Goal: Find specific page/section: Find specific page/section

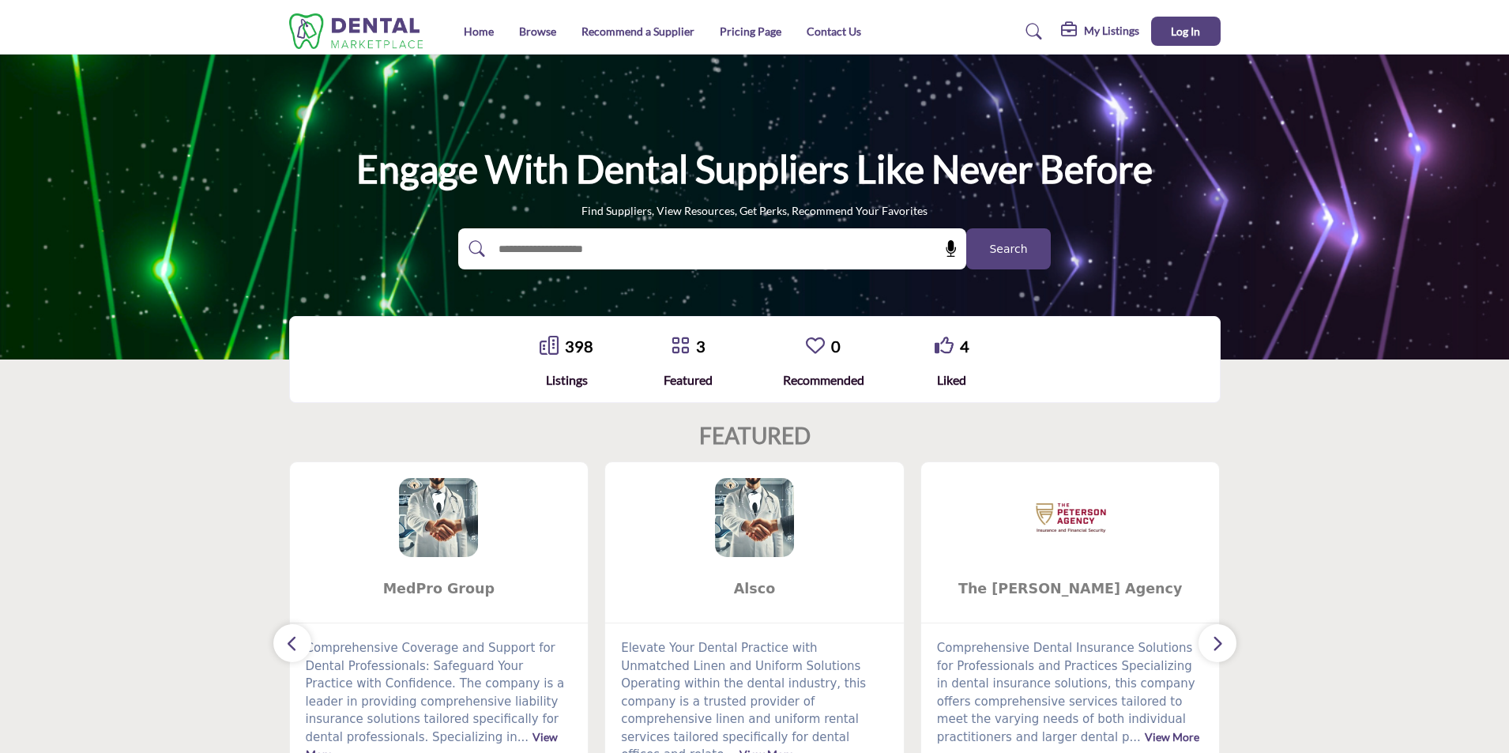
click at [1012, 243] on span "Search" at bounding box center [1008, 249] width 38 height 17
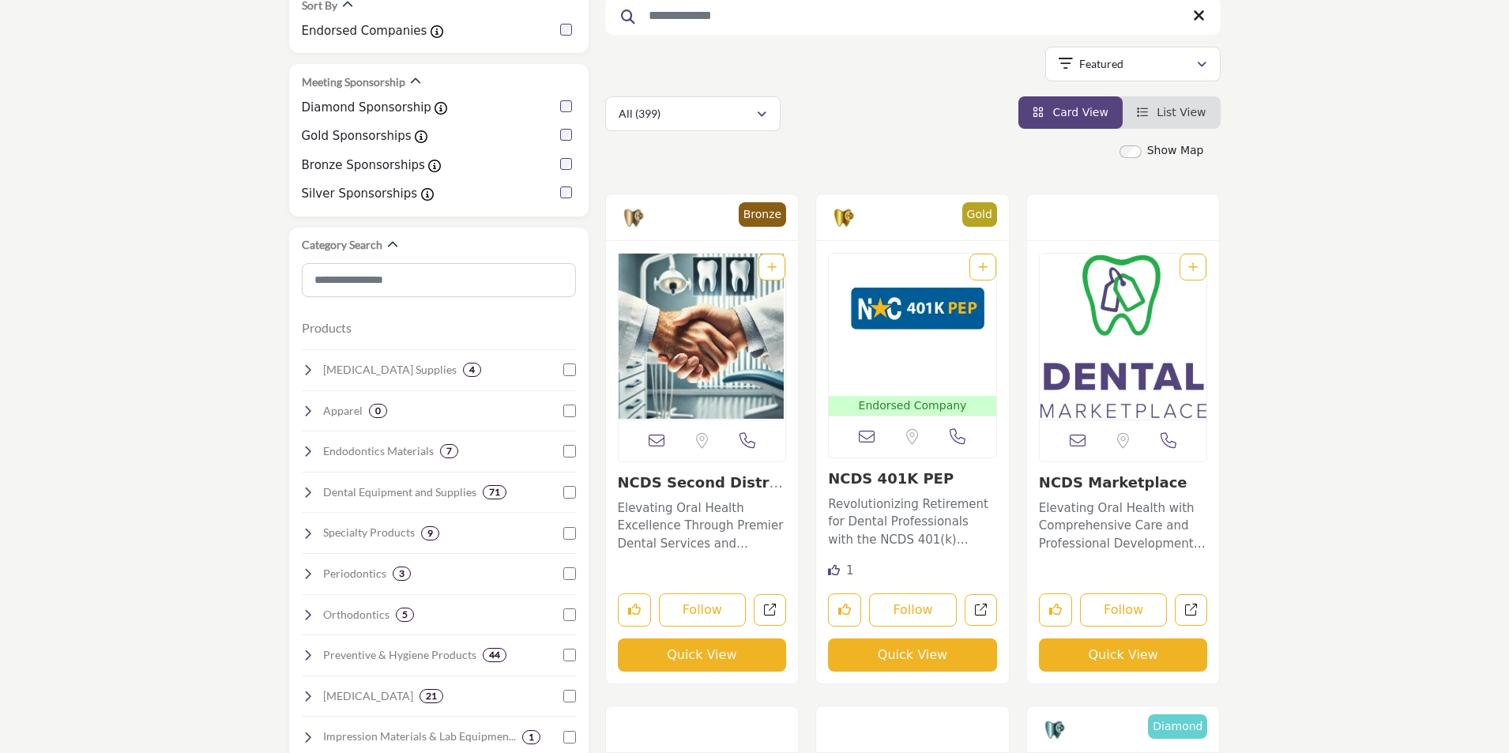
scroll to position [237, 0]
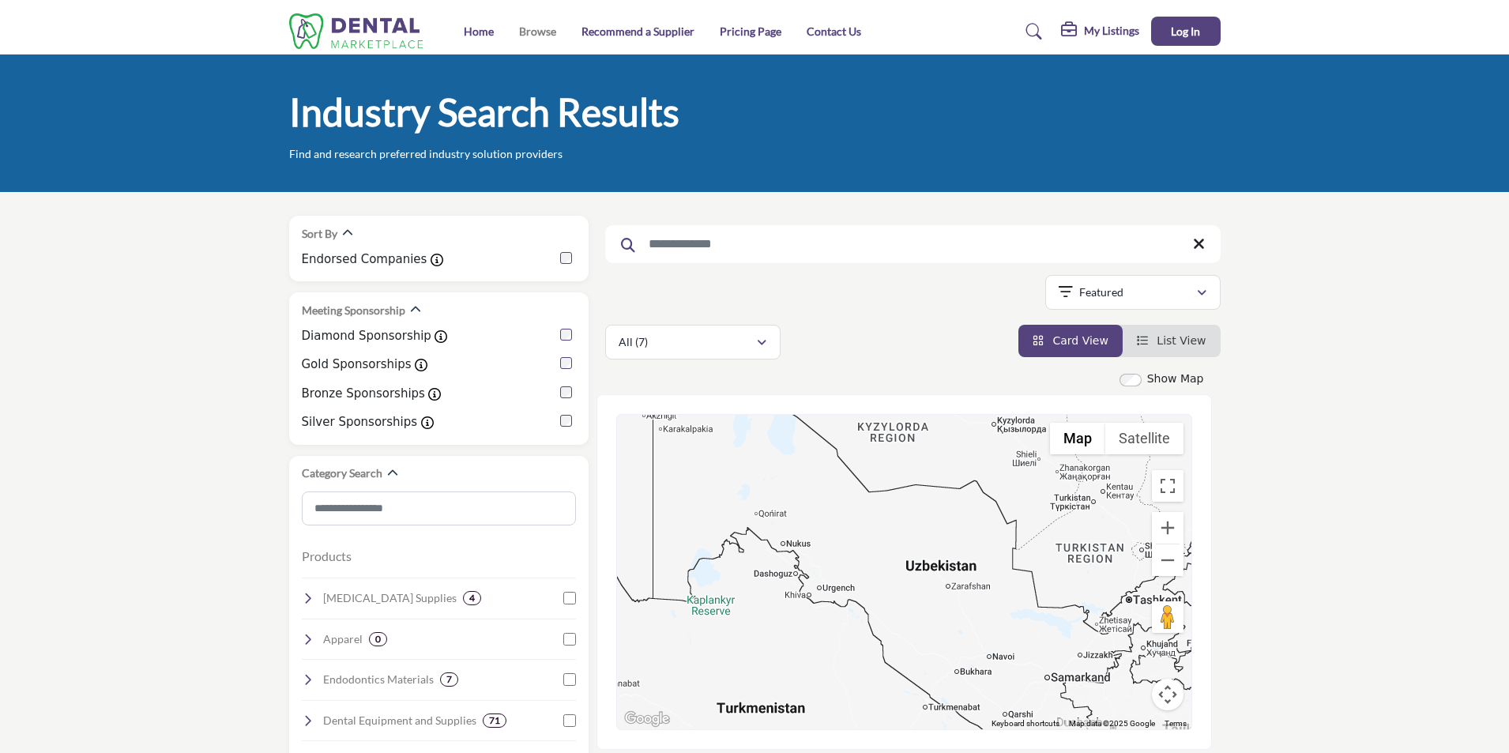
click at [532, 31] on link "Browse" at bounding box center [537, 30] width 37 height 13
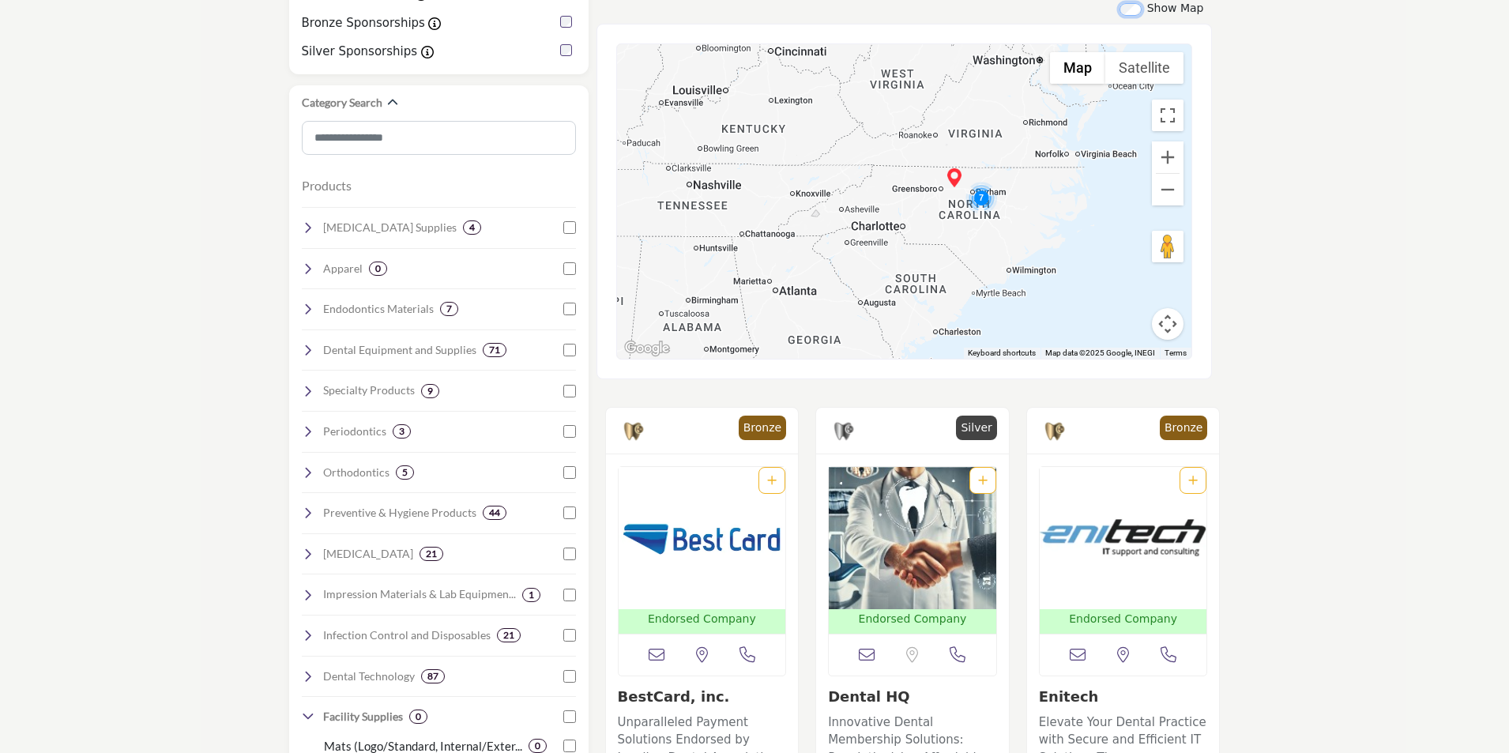
scroll to position [395, 0]
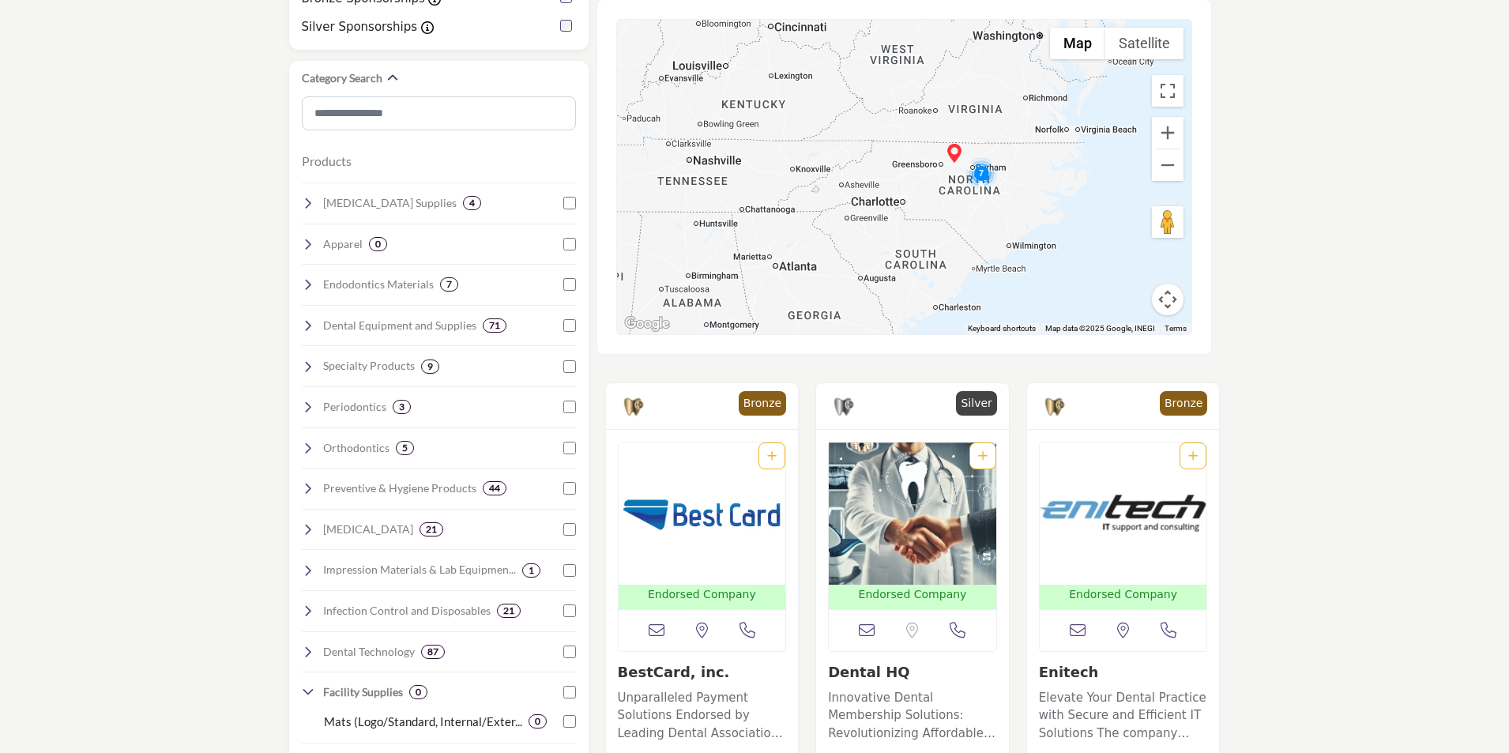
click at [1163, 299] on button "Map camera controls" at bounding box center [1168, 300] width 32 height 32
click at [1051, 269] on button "Move left" at bounding box center [1049, 260] width 32 height 32
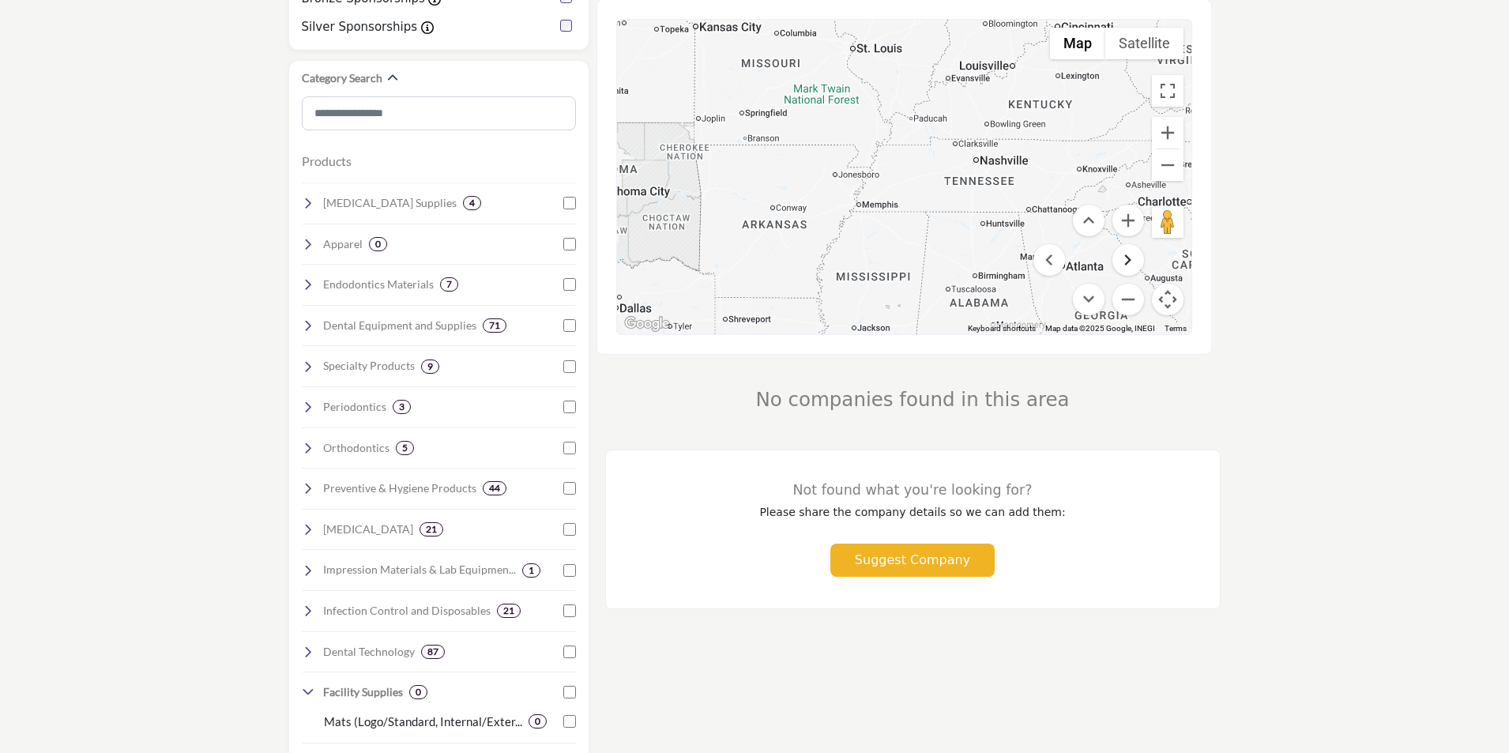
click at [1122, 266] on button "Move right" at bounding box center [1128, 260] width 32 height 32
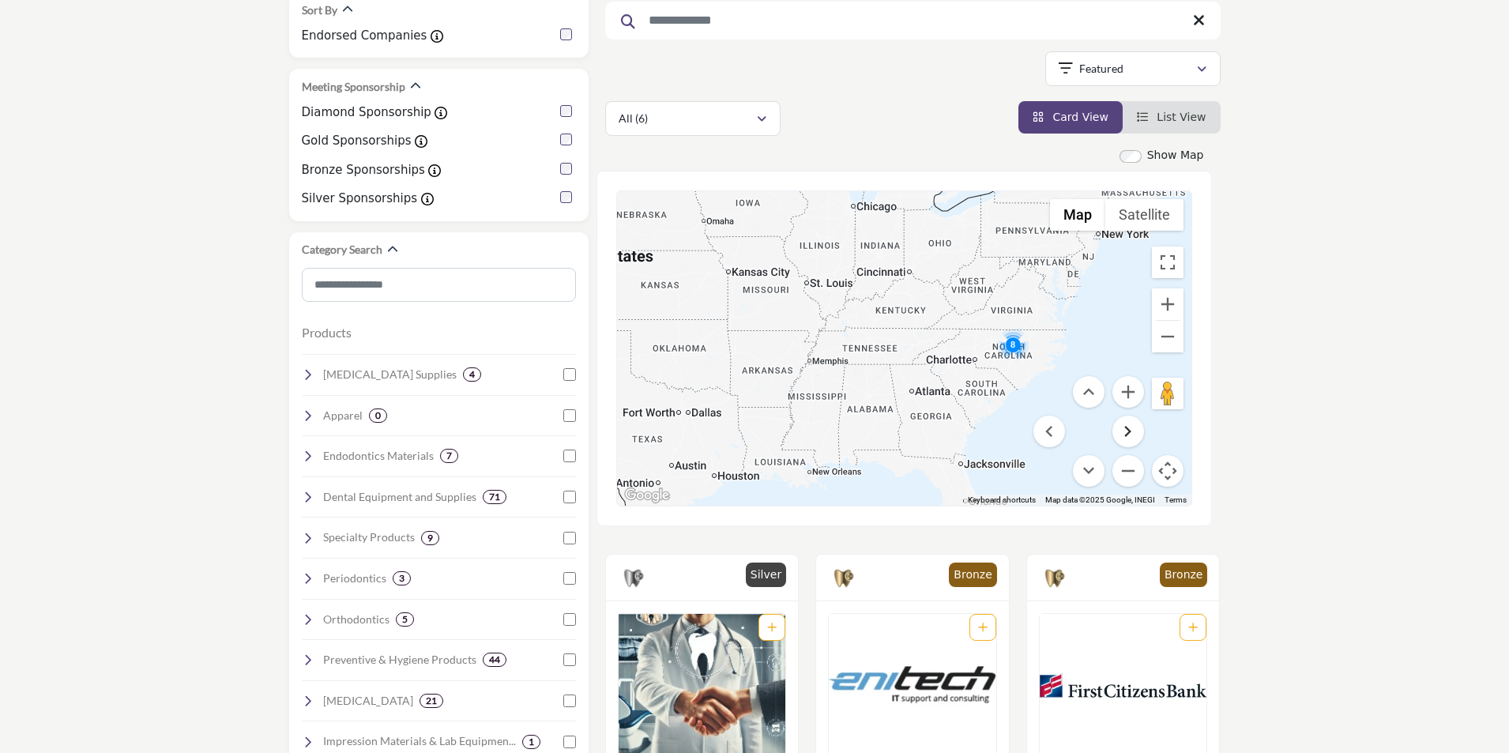
scroll to position [237, 0]
